Goal: Navigation & Orientation: Find specific page/section

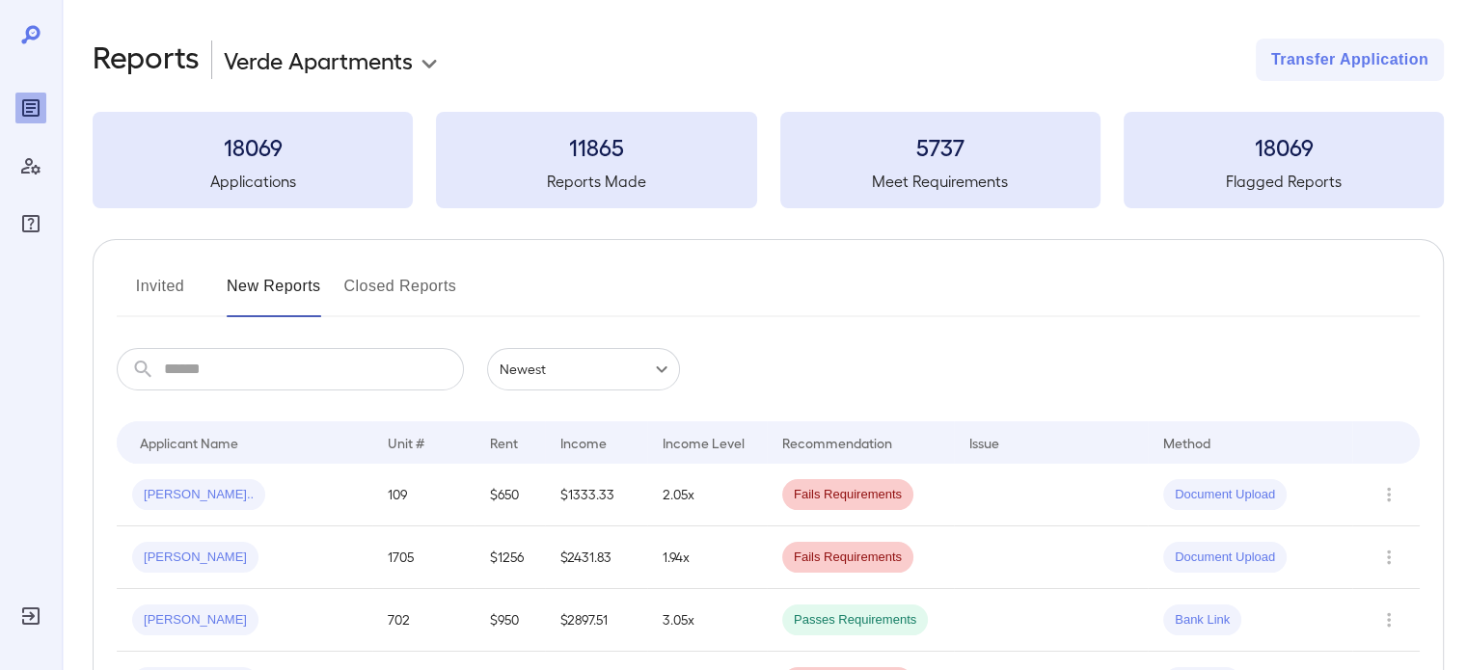
click at [156, 279] on button "Invited" at bounding box center [160, 294] width 87 height 46
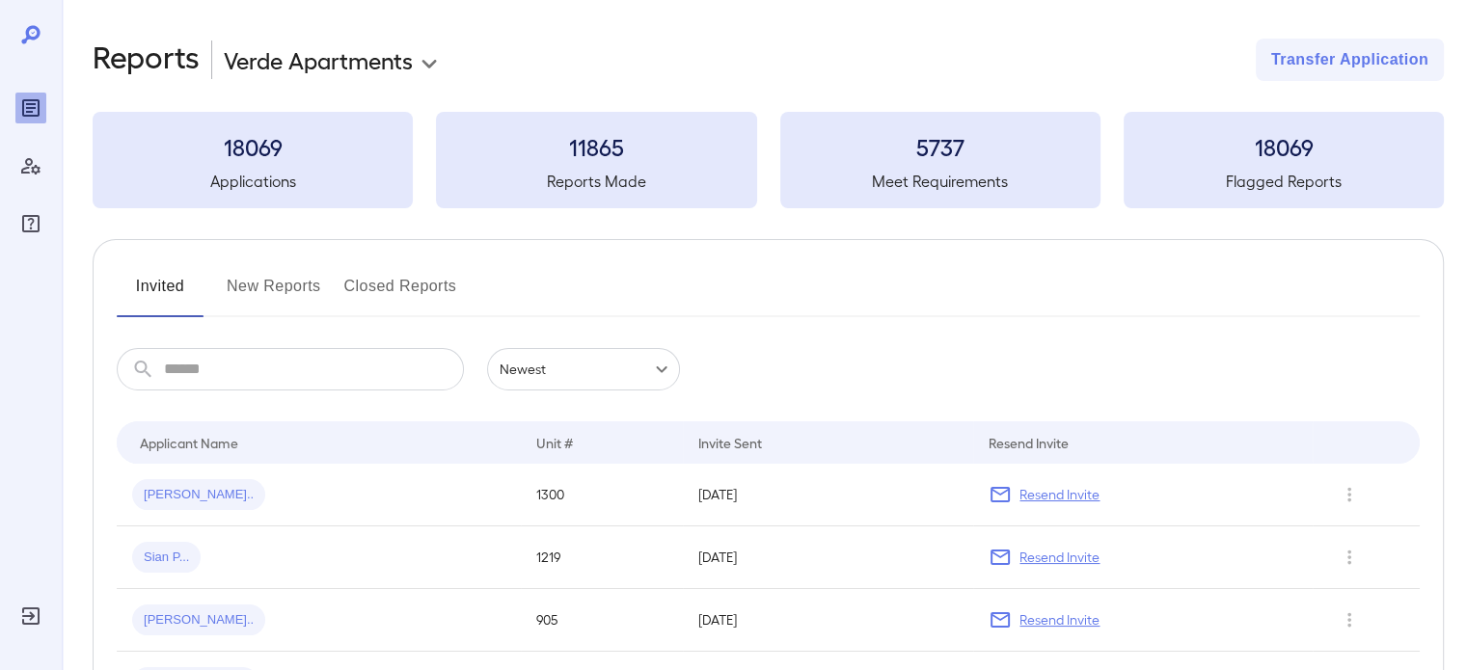
click at [289, 293] on button "New Reports" at bounding box center [274, 294] width 95 height 46
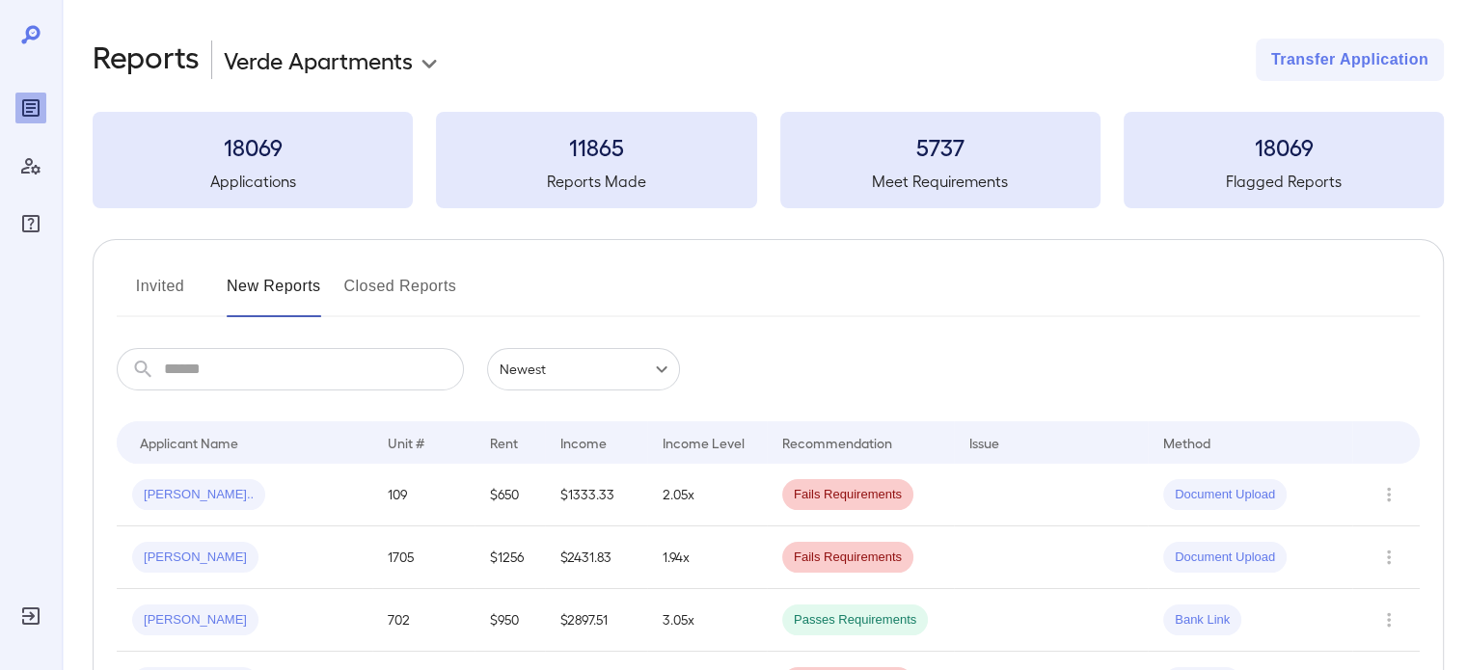
click at [164, 292] on button "Invited" at bounding box center [160, 294] width 87 height 46
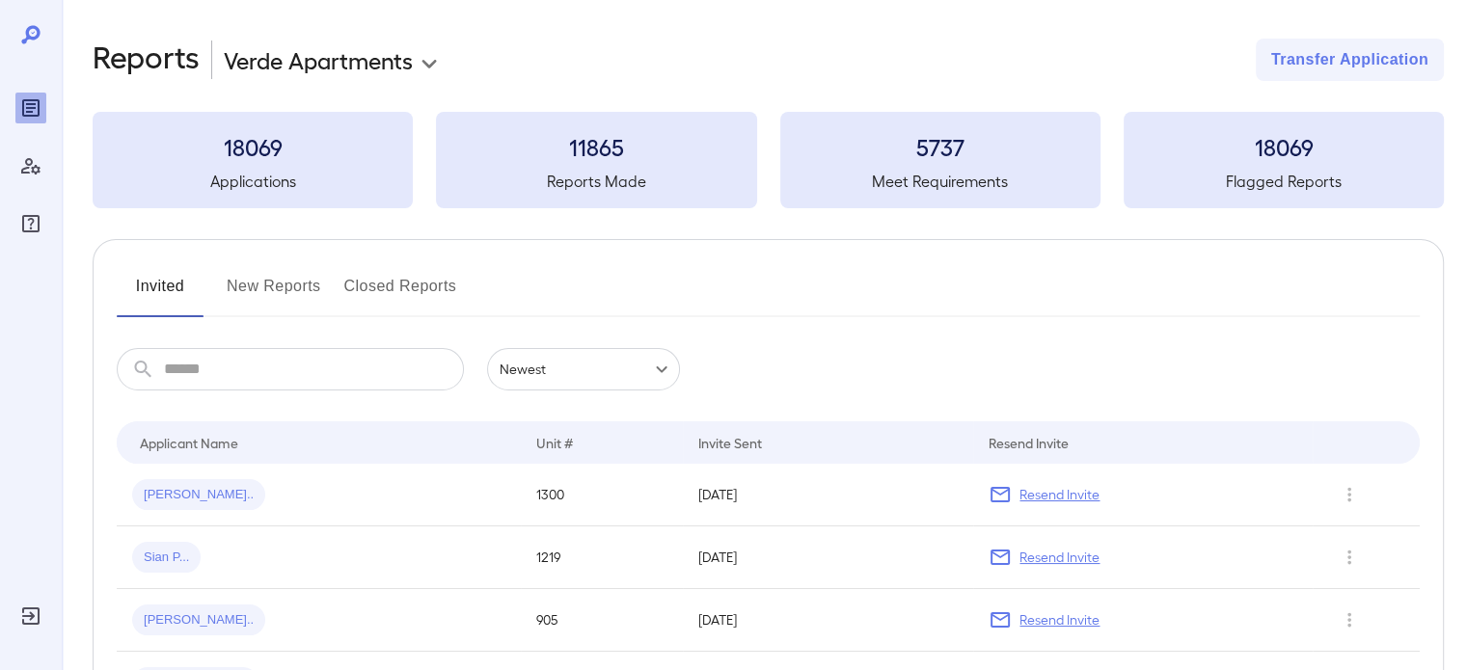
click at [265, 302] on button "New Reports" at bounding box center [274, 294] width 95 height 46
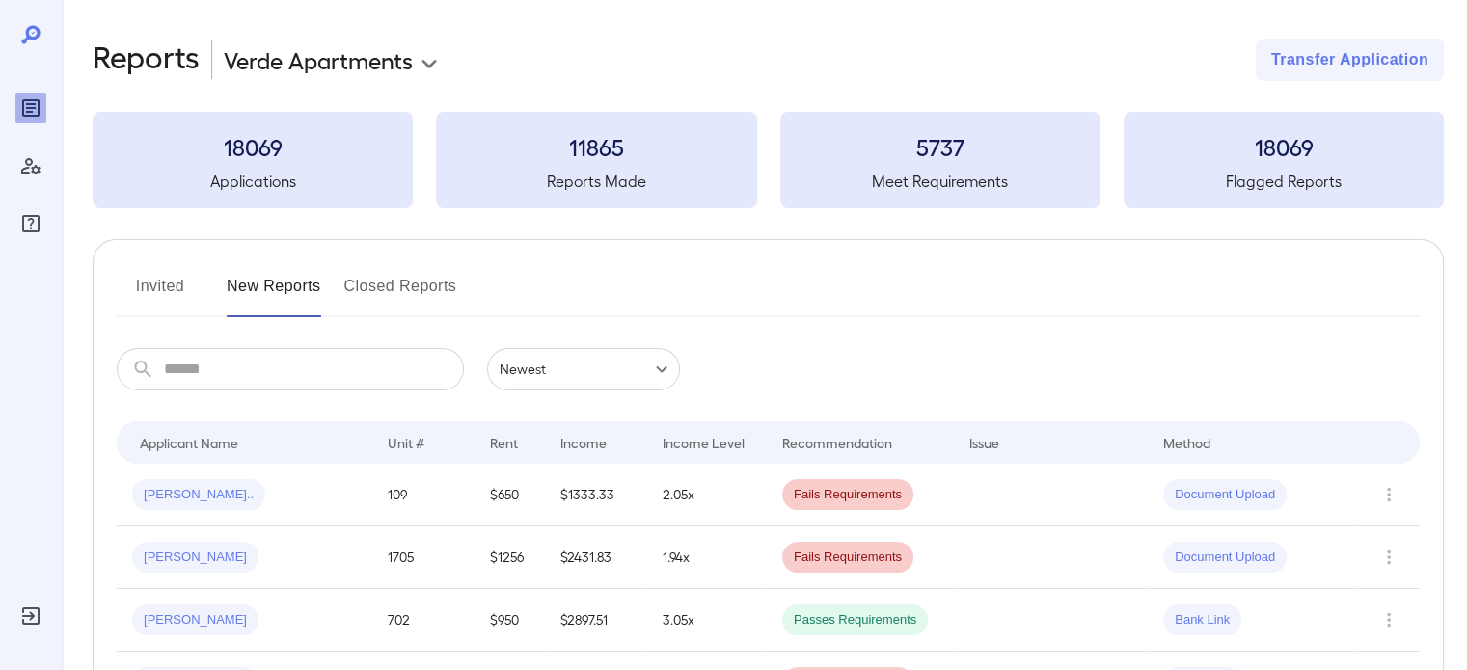
click at [147, 296] on button "Invited" at bounding box center [160, 294] width 87 height 46
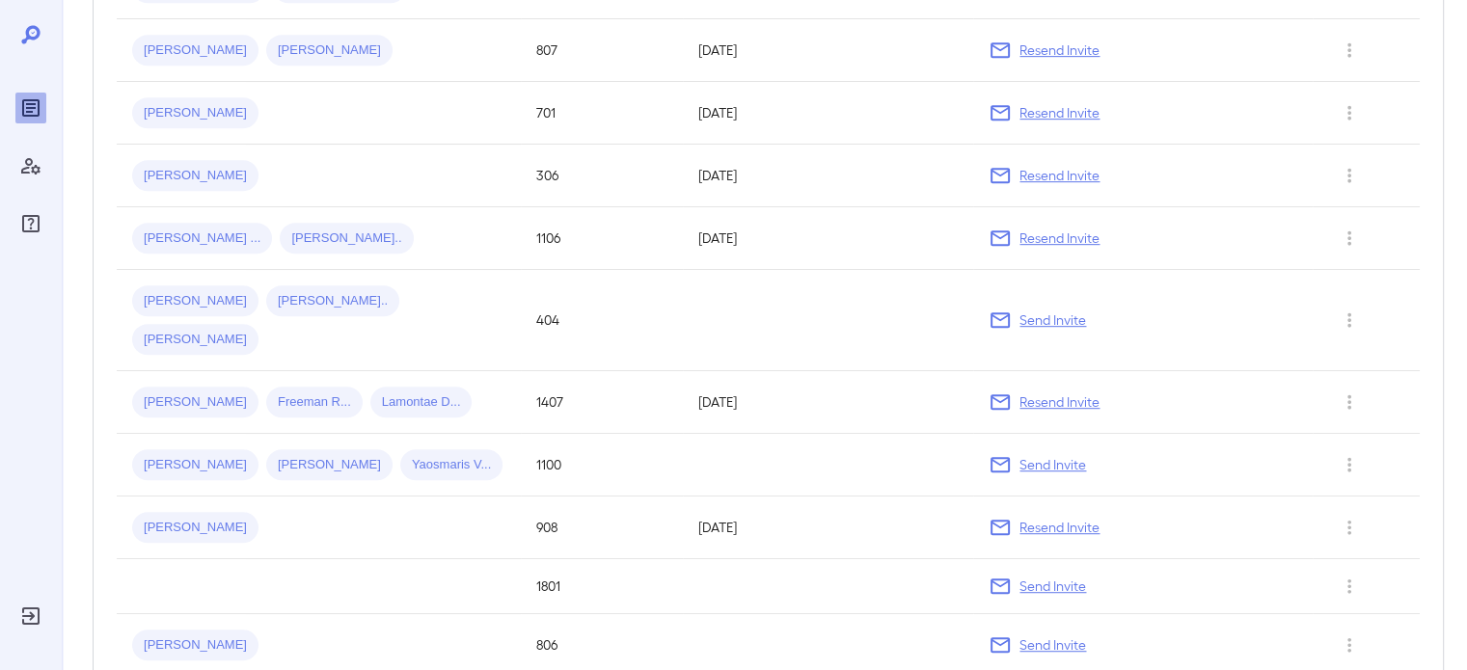
scroll to position [1128, 0]
